Goal: Information Seeking & Learning: Learn about a topic

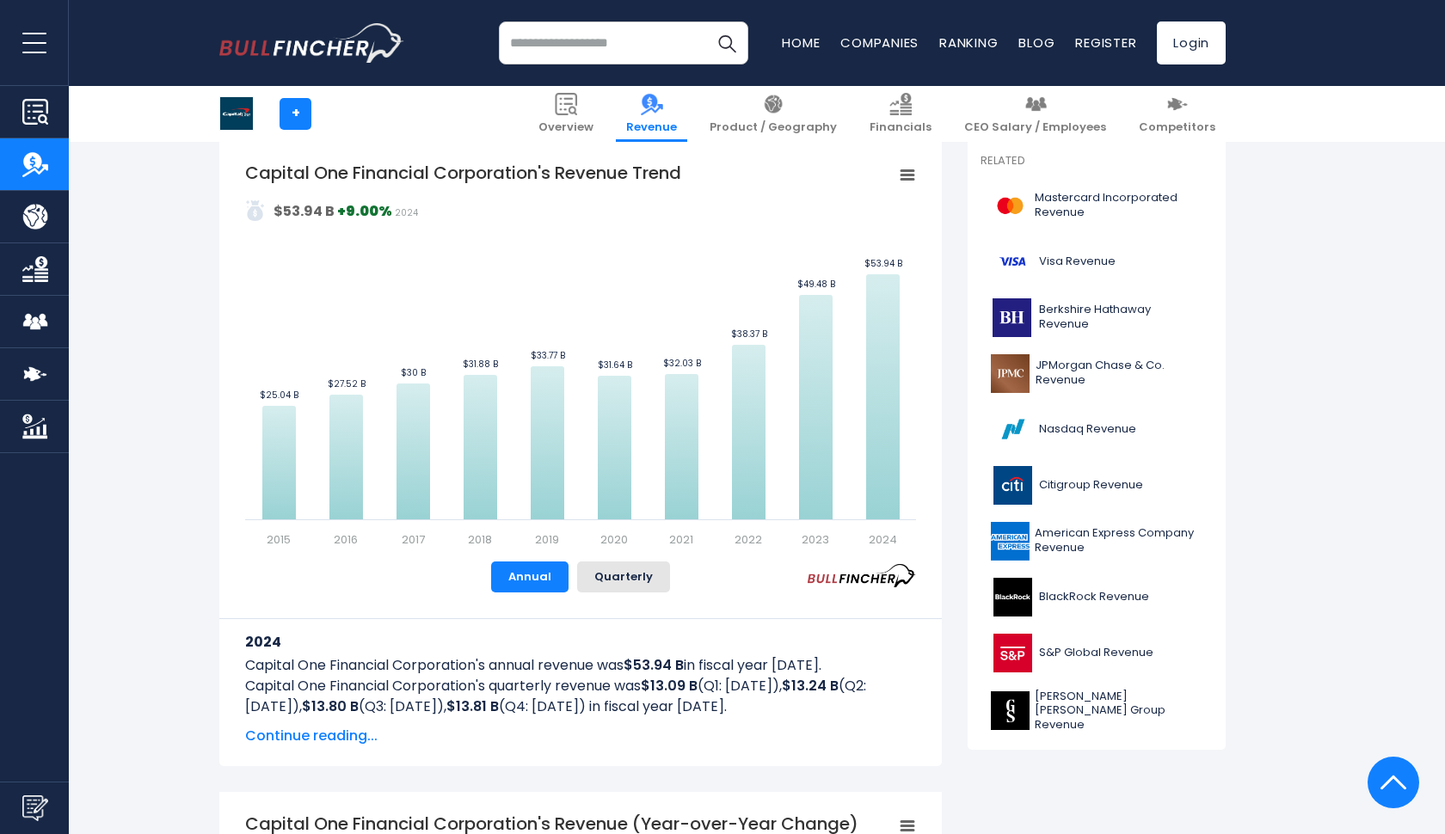
scroll to position [383, 0]
click at [617, 573] on button "Quarterly" at bounding box center [623, 575] width 93 height 31
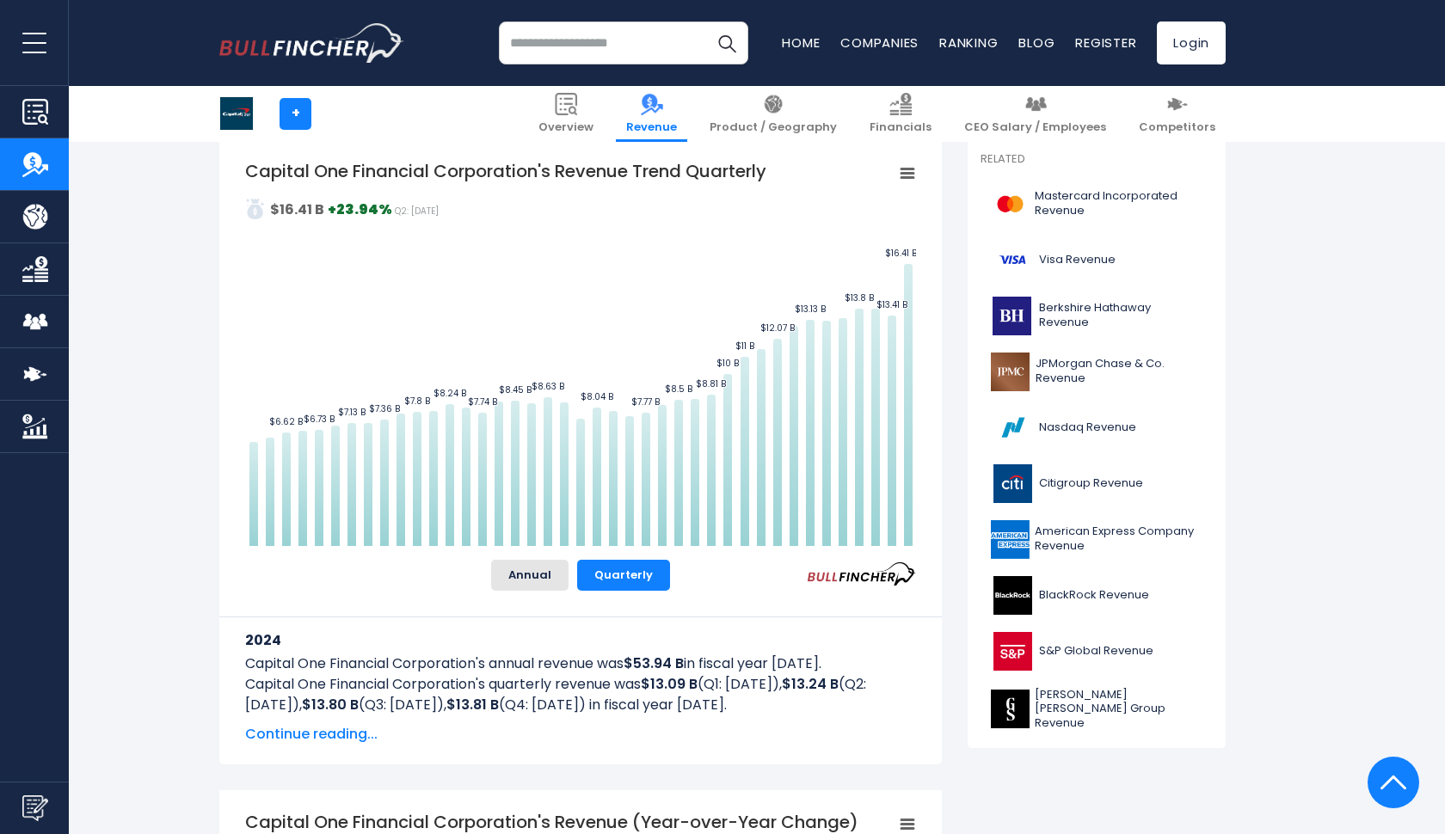
click at [307, 727] on span "Continue reading..." at bounding box center [580, 734] width 671 height 21
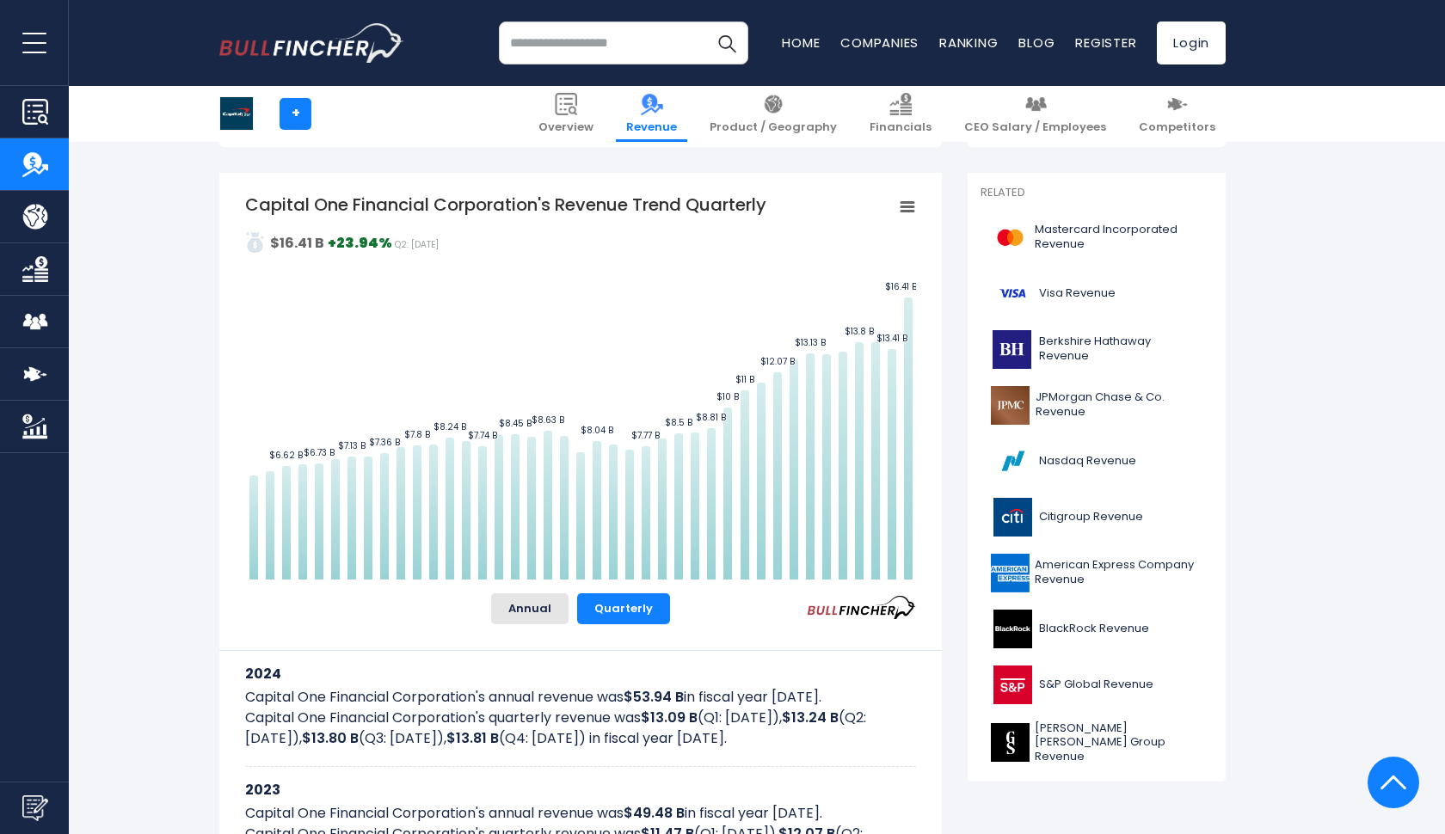
scroll to position [322, 0]
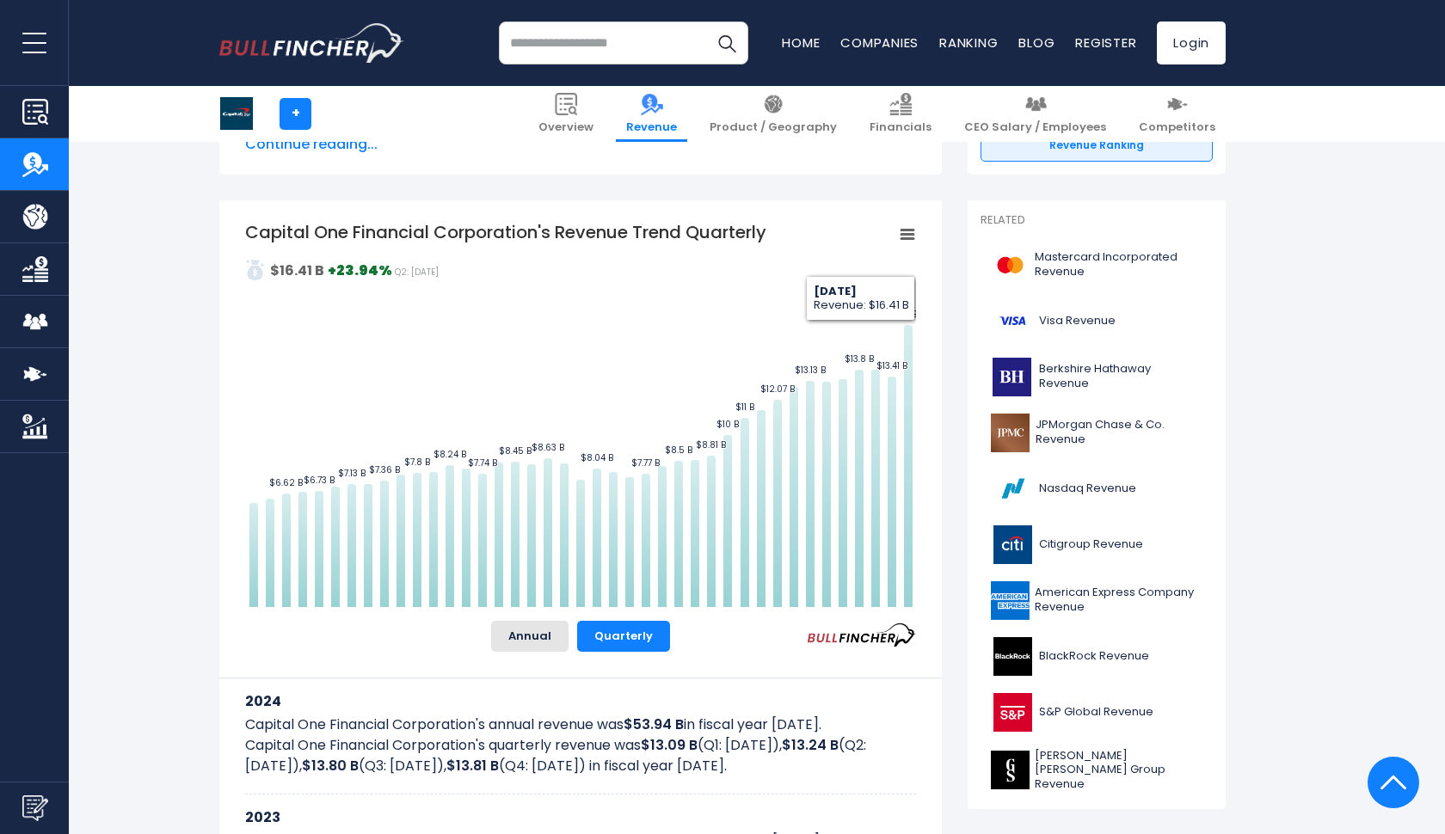
click at [906, 230] on icon "Capital One Financial Corporation's Revenue Trend Quarterly" at bounding box center [907, 234] width 12 height 9
click at [906, 231] on div "View Fullscreen Print chart Download PNG Image Download JPEG Image" at bounding box center [848, 315] width 187 height 186
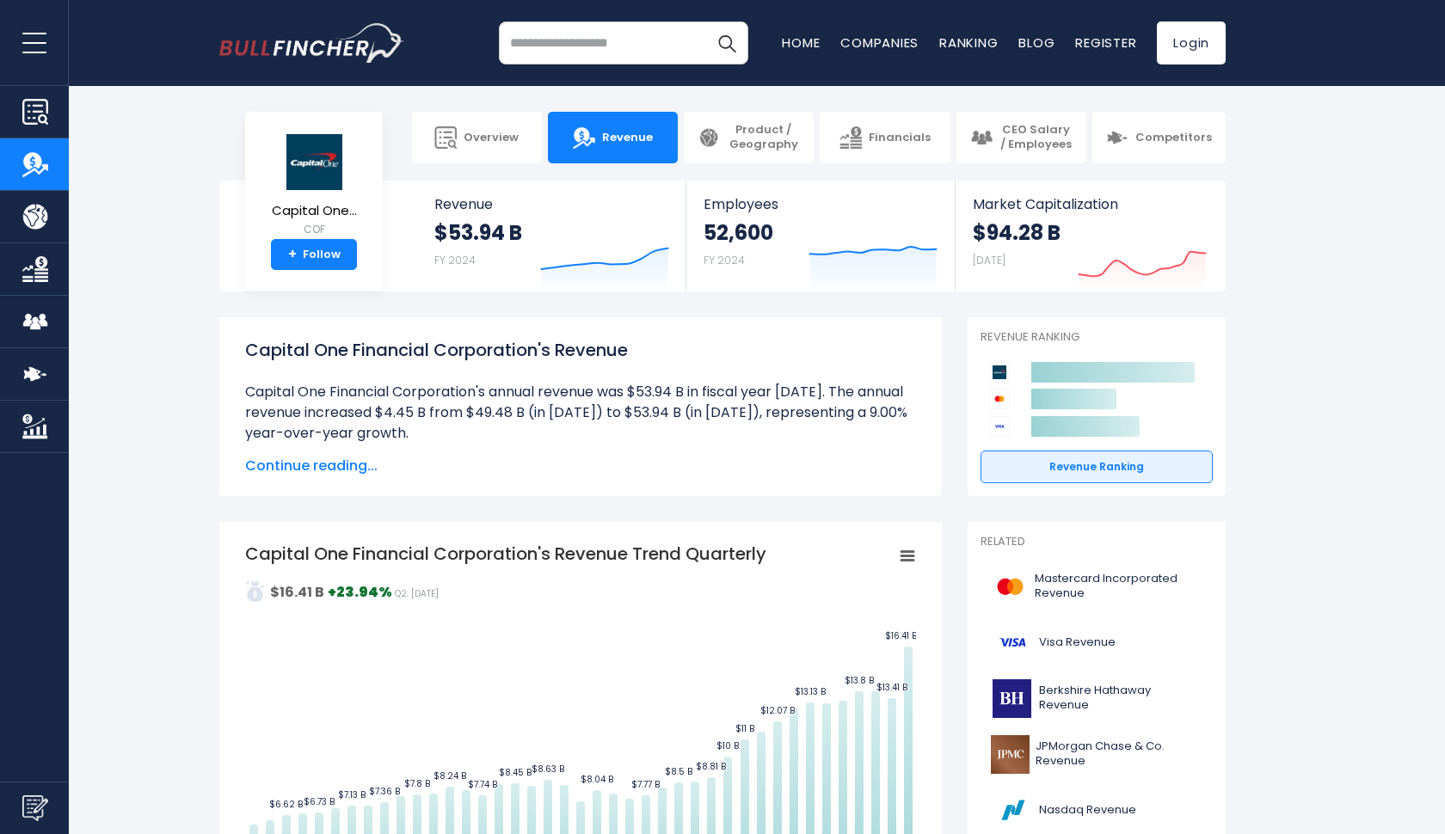
scroll to position [0, 0]
click at [868, 146] on link "Financials" at bounding box center [884, 138] width 130 height 52
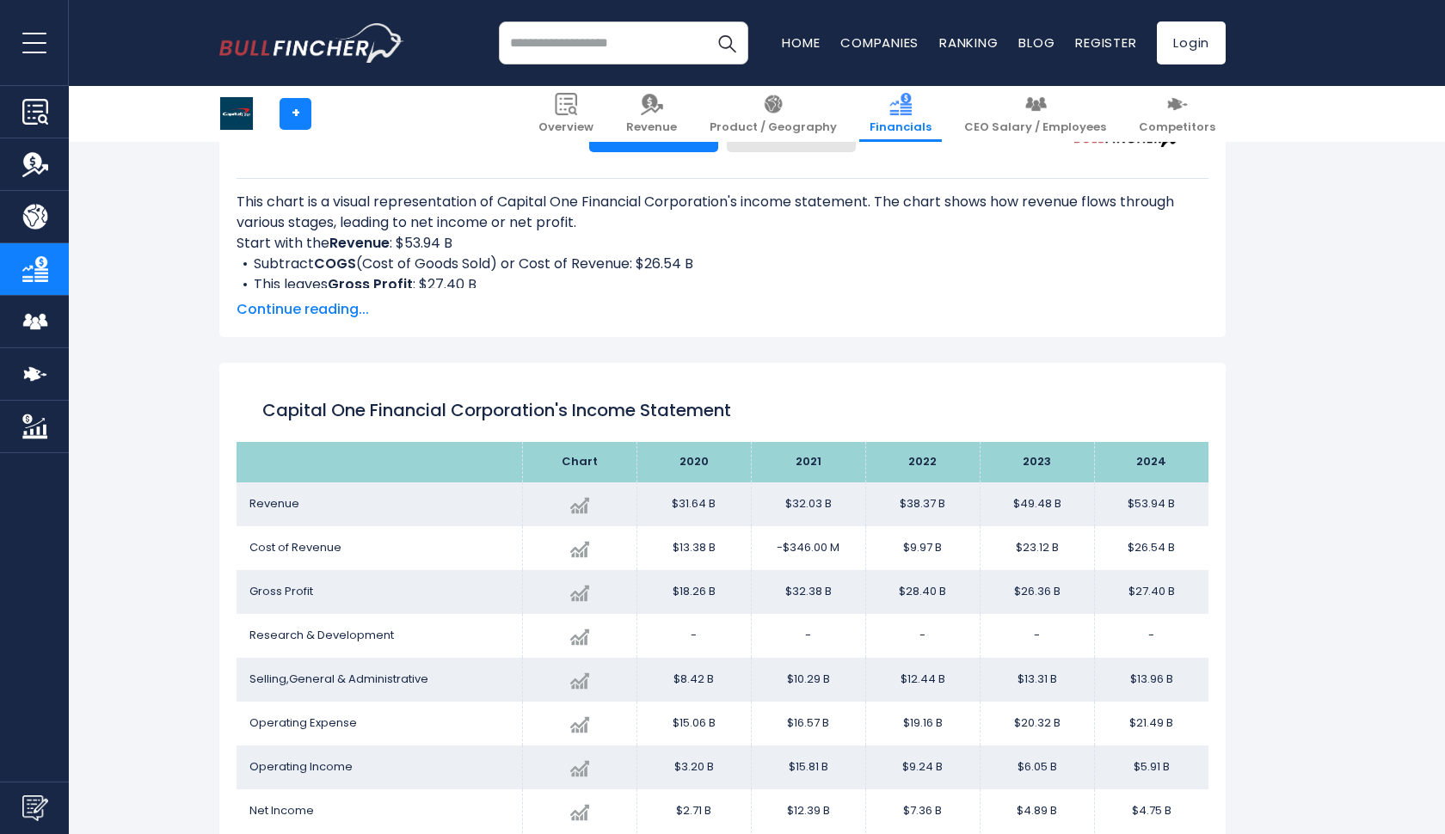
scroll to position [931, 0]
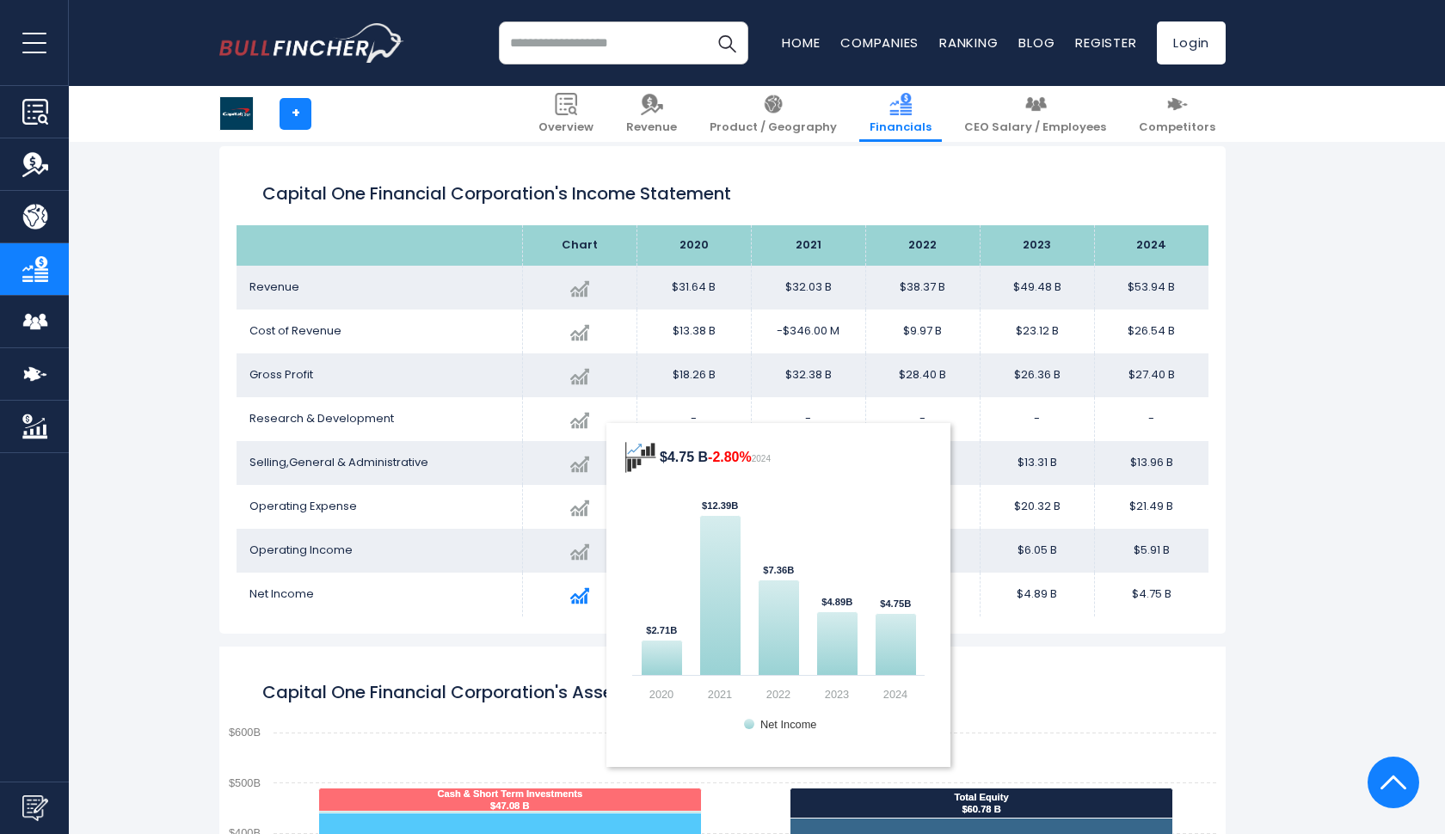
click at [579, 604] on div "Created with Highcharts 12.1.2 $4.75 B -2.80% 2024 $2.71B ​ $2.71B $12.39B ​ $1…" at bounding box center [580, 595] width 88 height 31
click at [579, 604] on img at bounding box center [579, 595] width 19 height 19
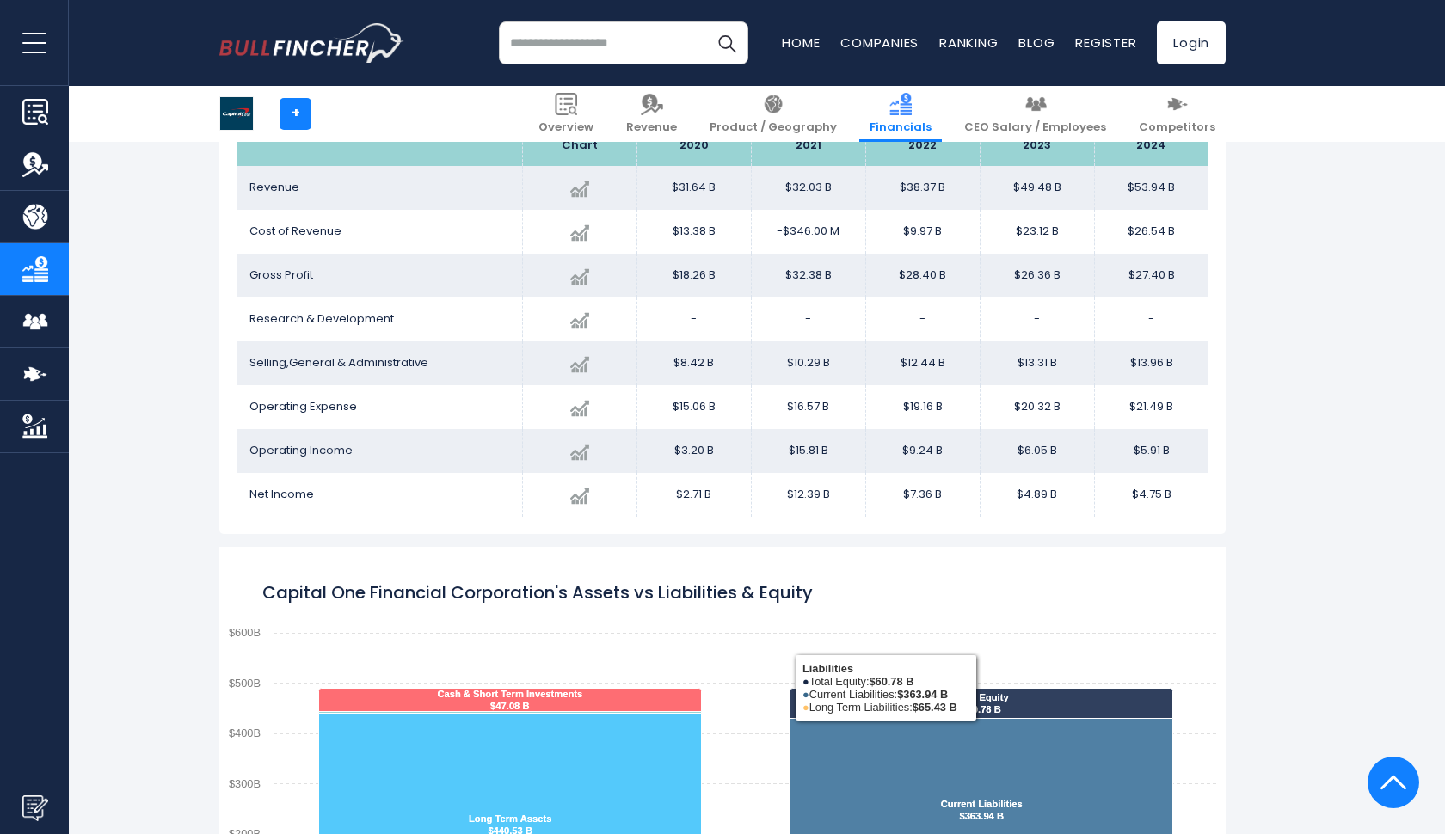
scroll to position [953, 0]
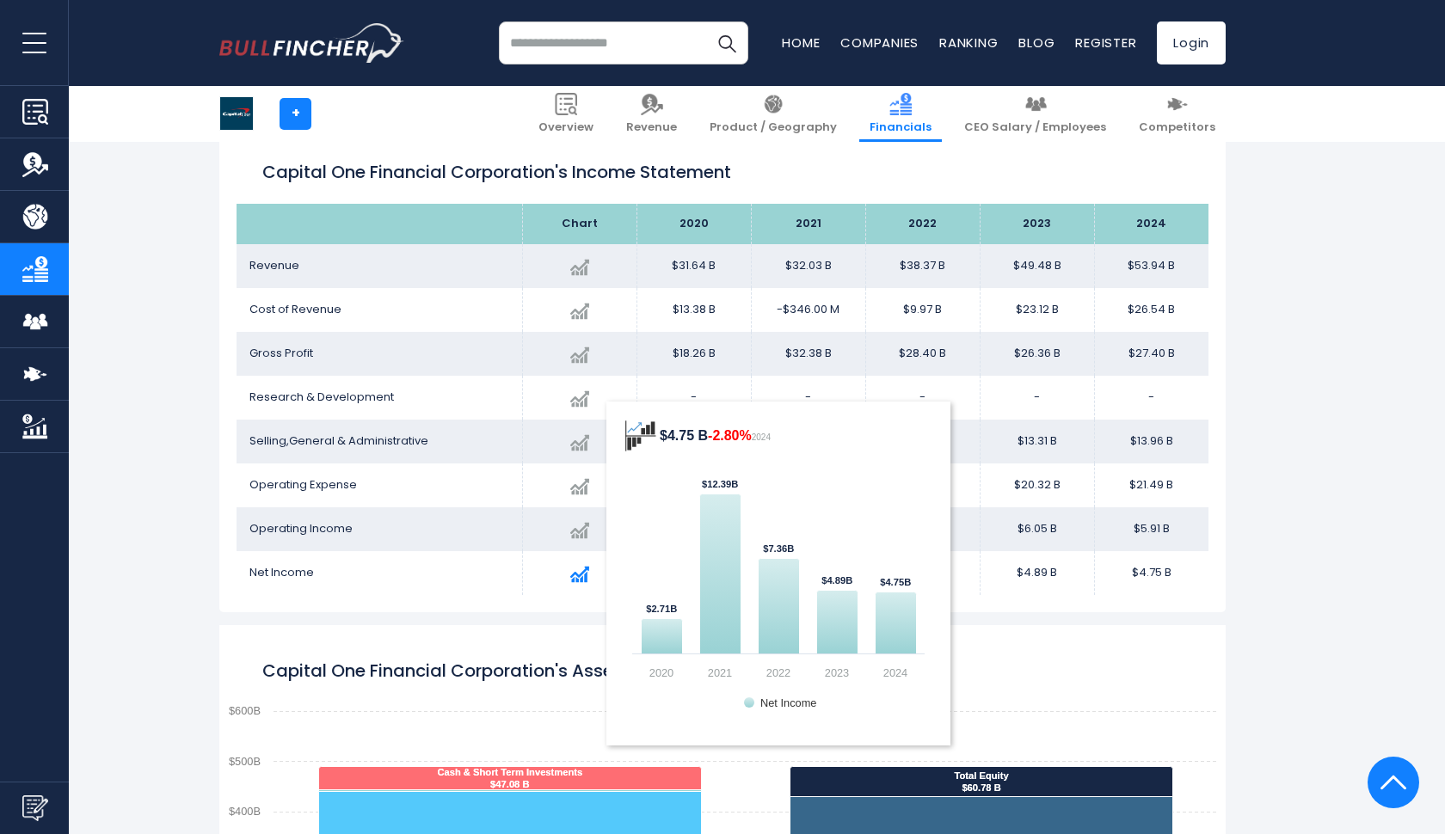
click at [585, 584] on div "Created with Highcharts 12.1.2 $4.75 B -2.80% 2024 $2.71B ​ $2.71B $12.39B ​ $1…" at bounding box center [580, 573] width 88 height 31
click at [582, 578] on img at bounding box center [579, 574] width 19 height 19
